Goal: Check status

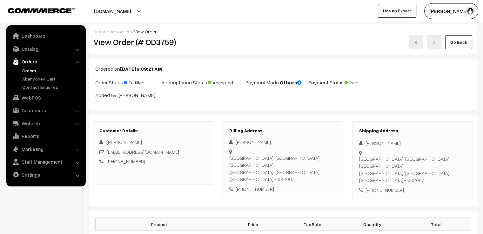
click at [456, 42] on link "Go Back" at bounding box center [458, 42] width 27 height 14
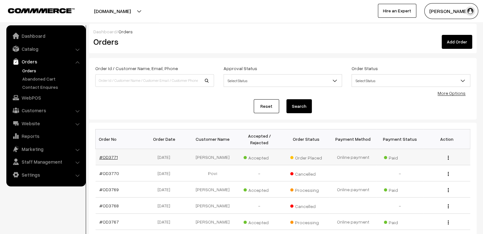
click at [111, 155] on link "#OD3771" at bounding box center [108, 157] width 18 height 5
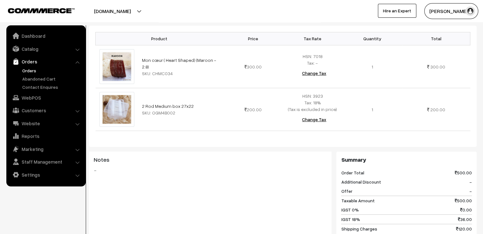
scroll to position [15, 0]
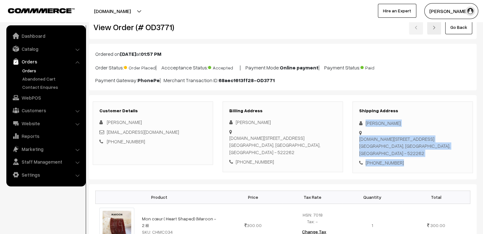
drag, startPoint x: 364, startPoint y: 121, endPoint x: 443, endPoint y: 168, distance: 92.9
click at [443, 168] on div "Shipping Address Vennela Borra D.no:2-74,borravaripalem, Nizampatnam mandal , B…" at bounding box center [413, 138] width 120 height 72
copy div "Vennela Borra D.no:2-74,borravaripalem, Nizampatnam mandal , Bapatla district G…"
